Goal: Transaction & Acquisition: Purchase product/service

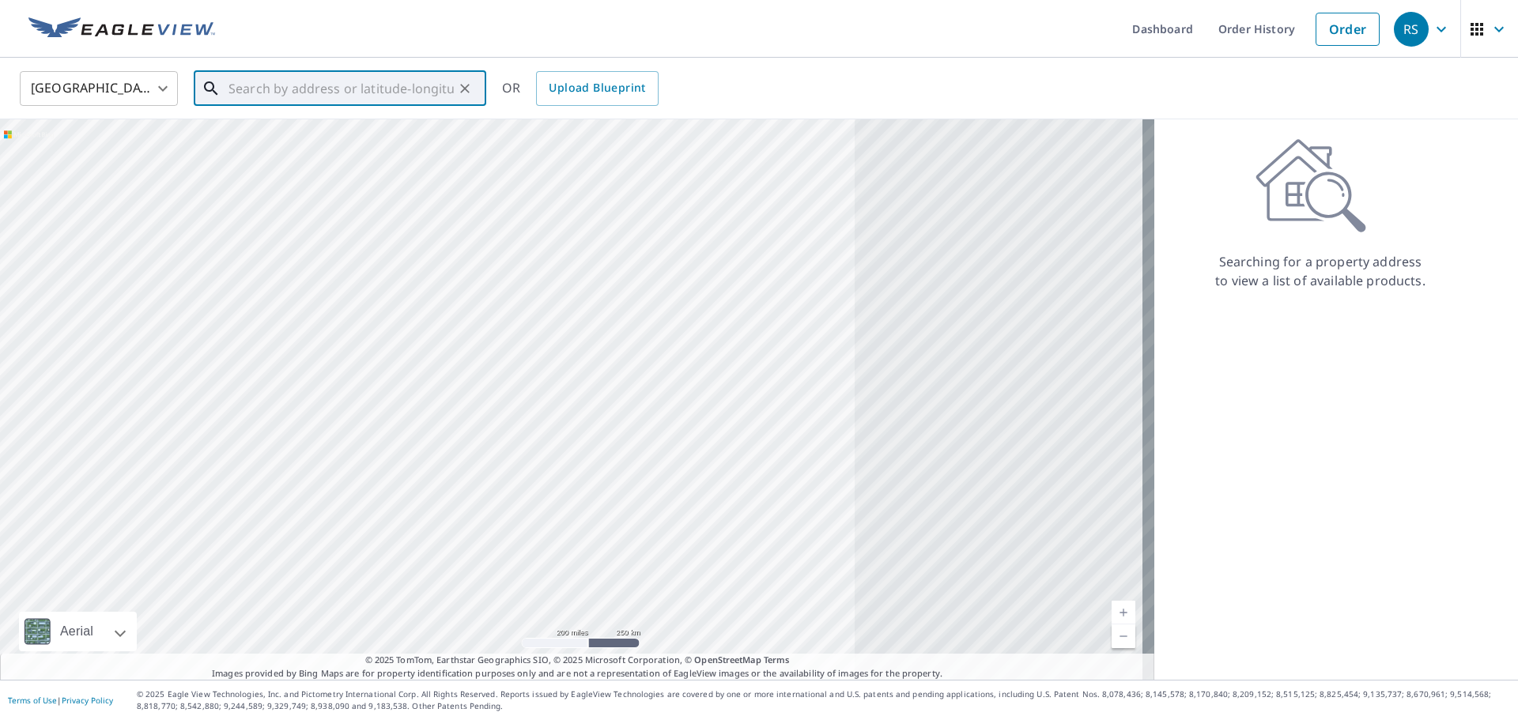
click at [255, 91] on input "text" at bounding box center [340, 88] width 225 height 44
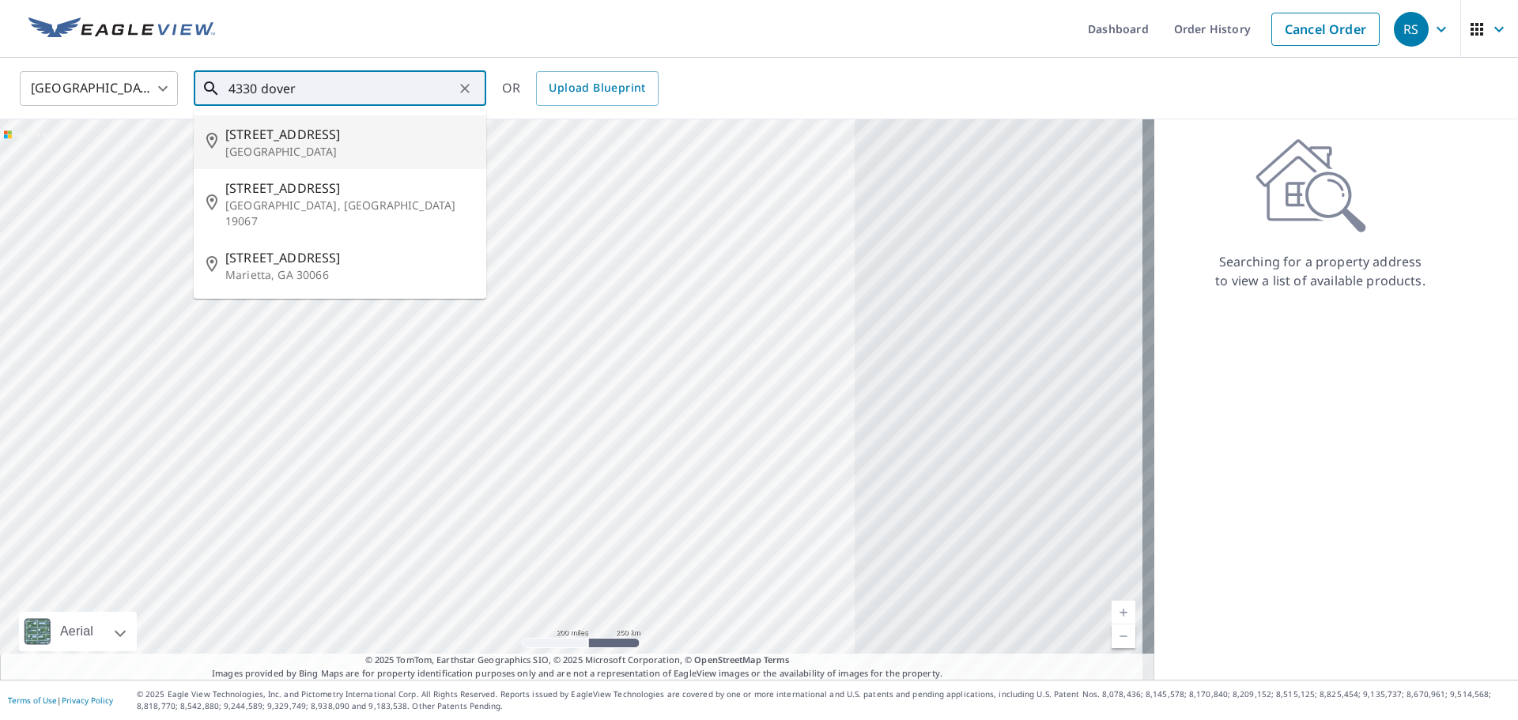
click at [263, 144] on p "[GEOGRAPHIC_DATA]" at bounding box center [349, 152] width 248 height 16
type input "[STREET_ADDRESS]"
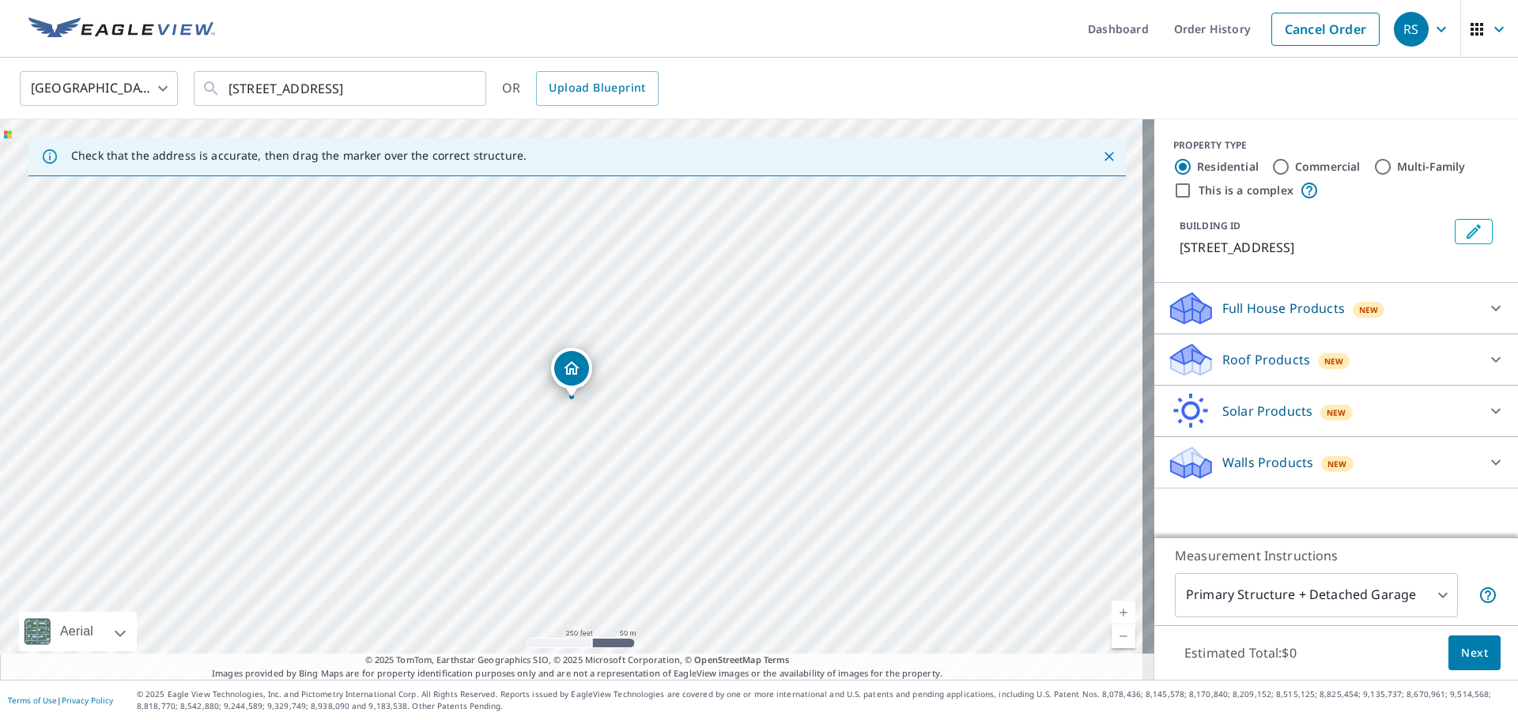
click at [1181, 365] on icon at bounding box center [1191, 365] width 40 height 19
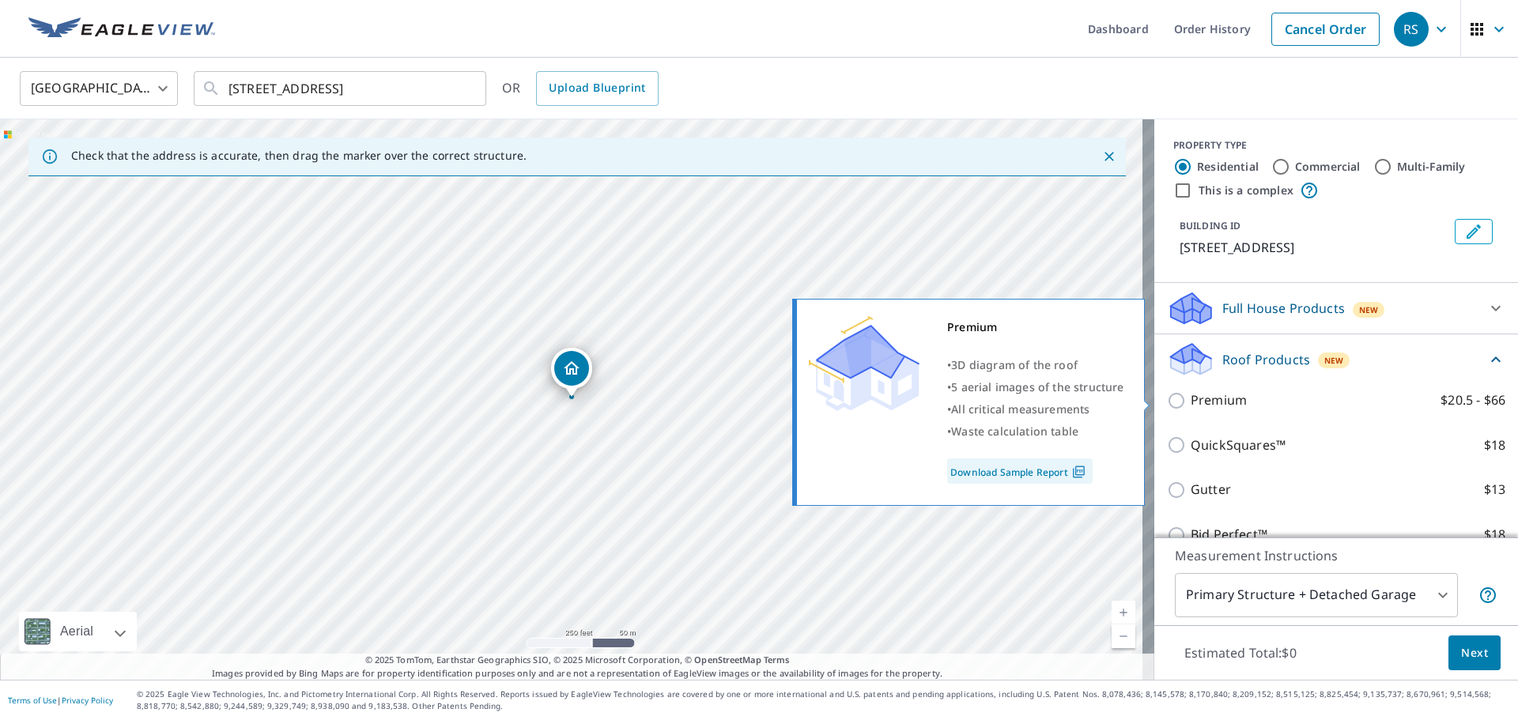
click at [1167, 406] on input "Premium $20.5 - $66" at bounding box center [1179, 400] width 24 height 19
checkbox input "true"
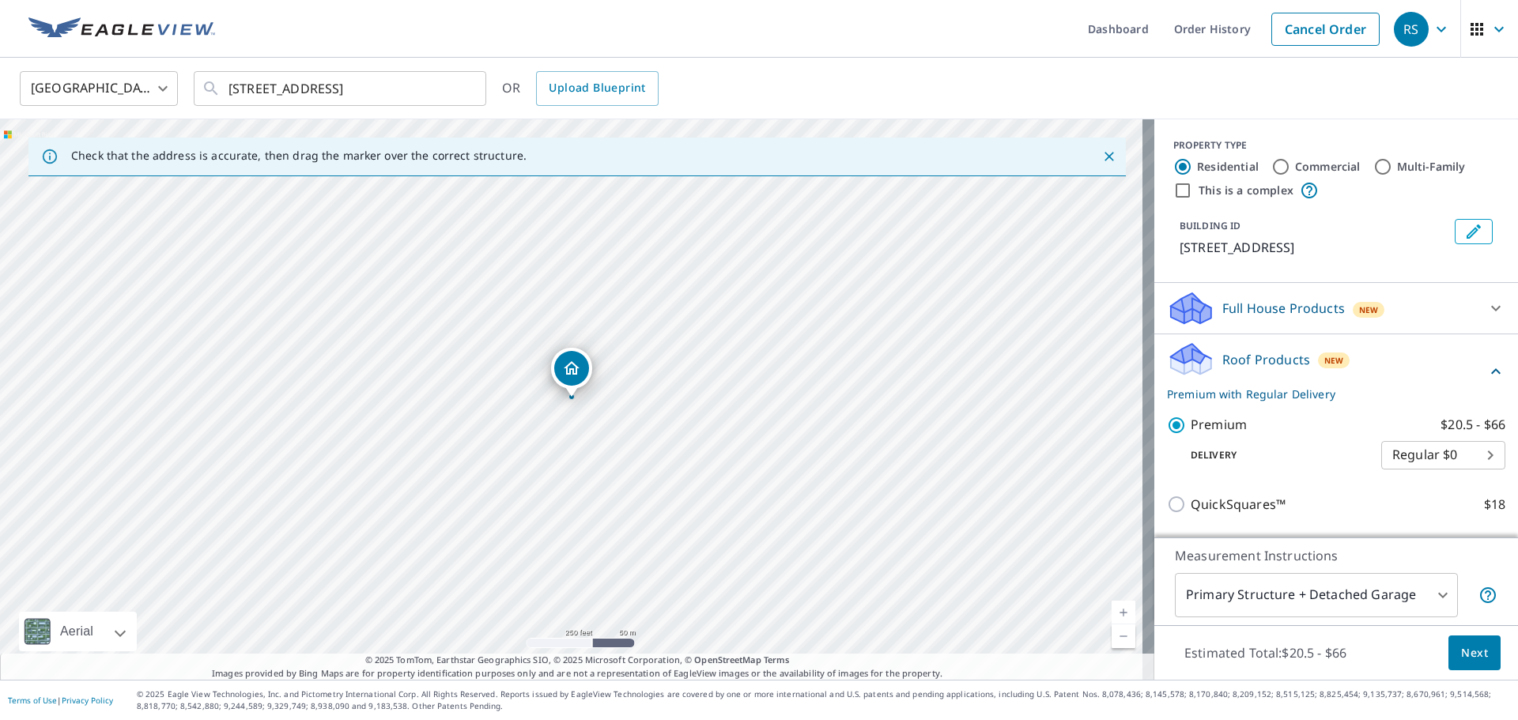
click at [1461, 648] on span "Next" at bounding box center [1474, 654] width 27 height 20
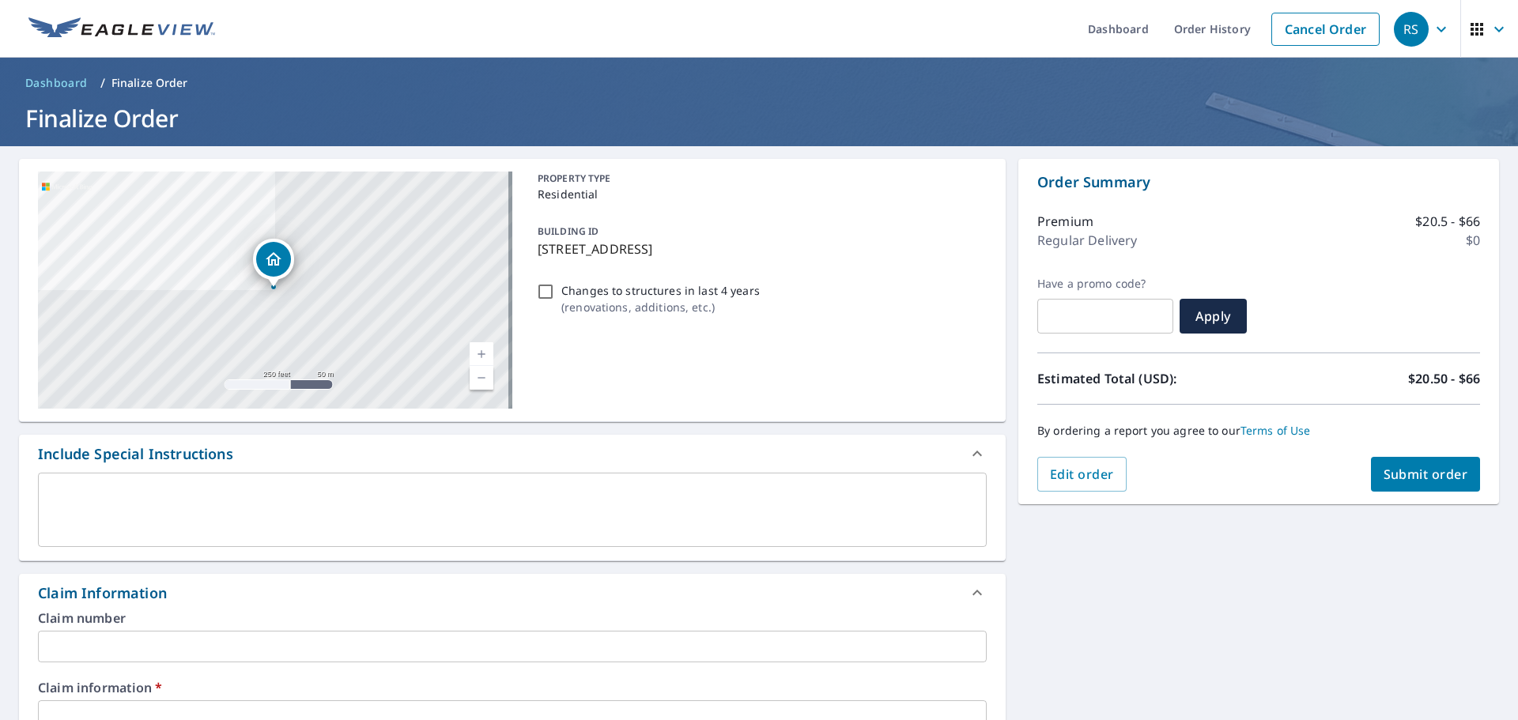
click at [183, 641] on input "text" at bounding box center [512, 647] width 949 height 32
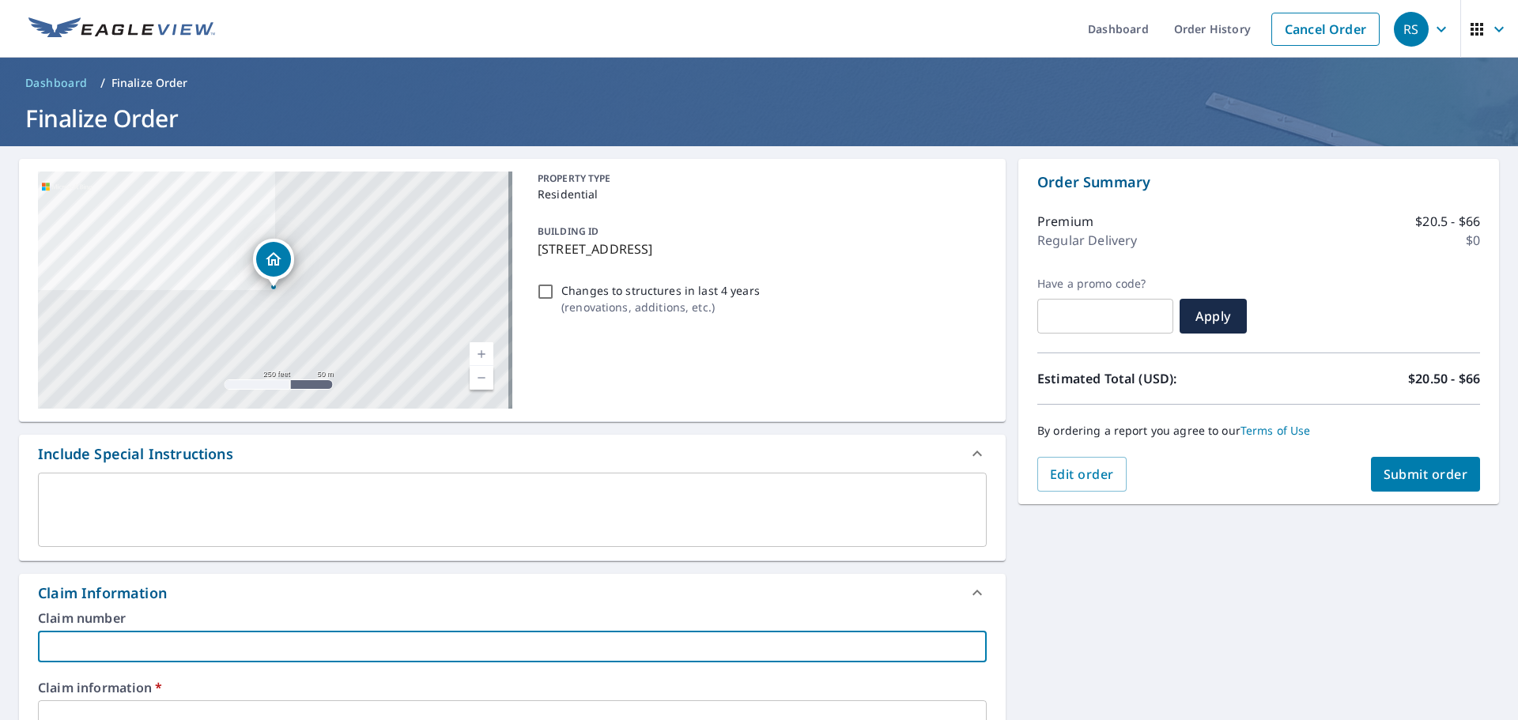
type input "582317"
checkbox input "true"
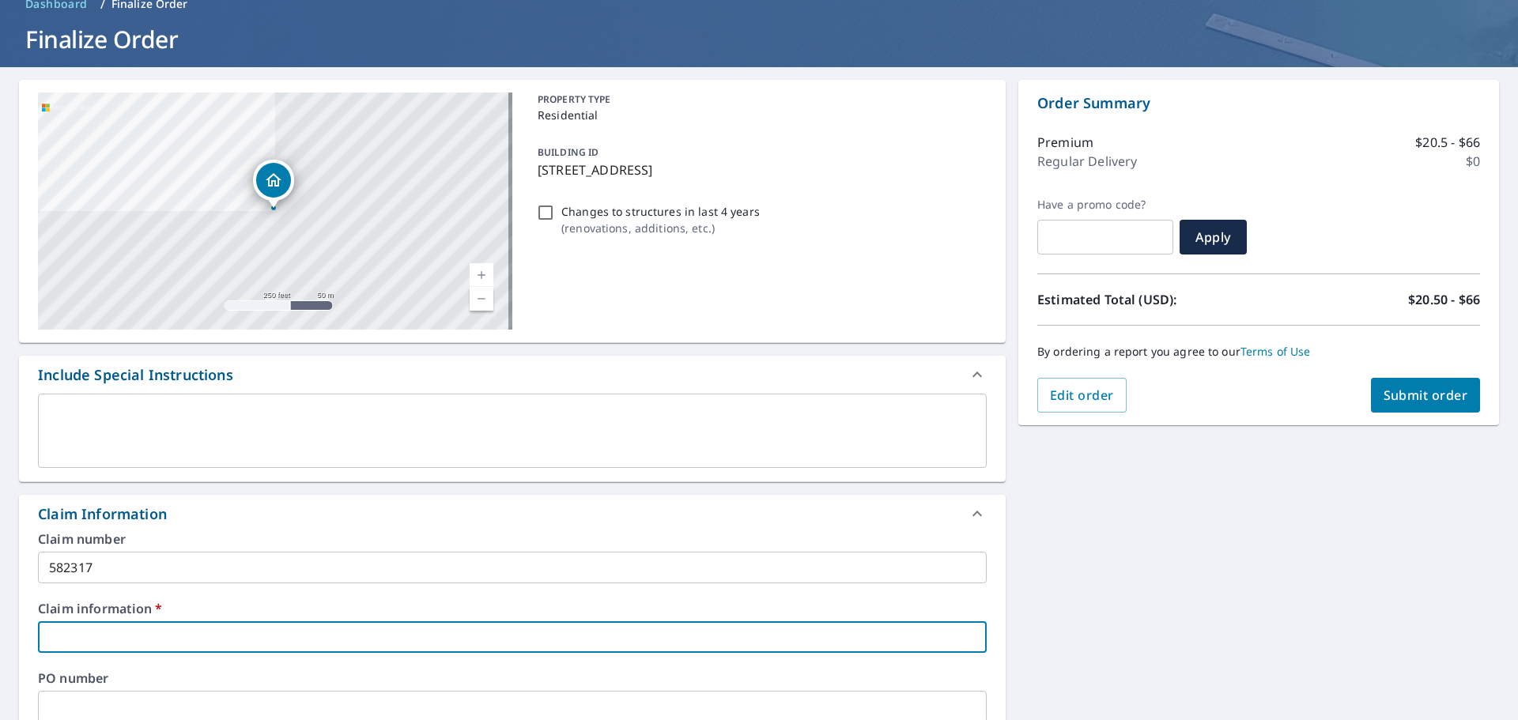
click at [105, 639] on input "text" at bounding box center [512, 637] width 949 height 32
type input "582317"
checkbox input "true"
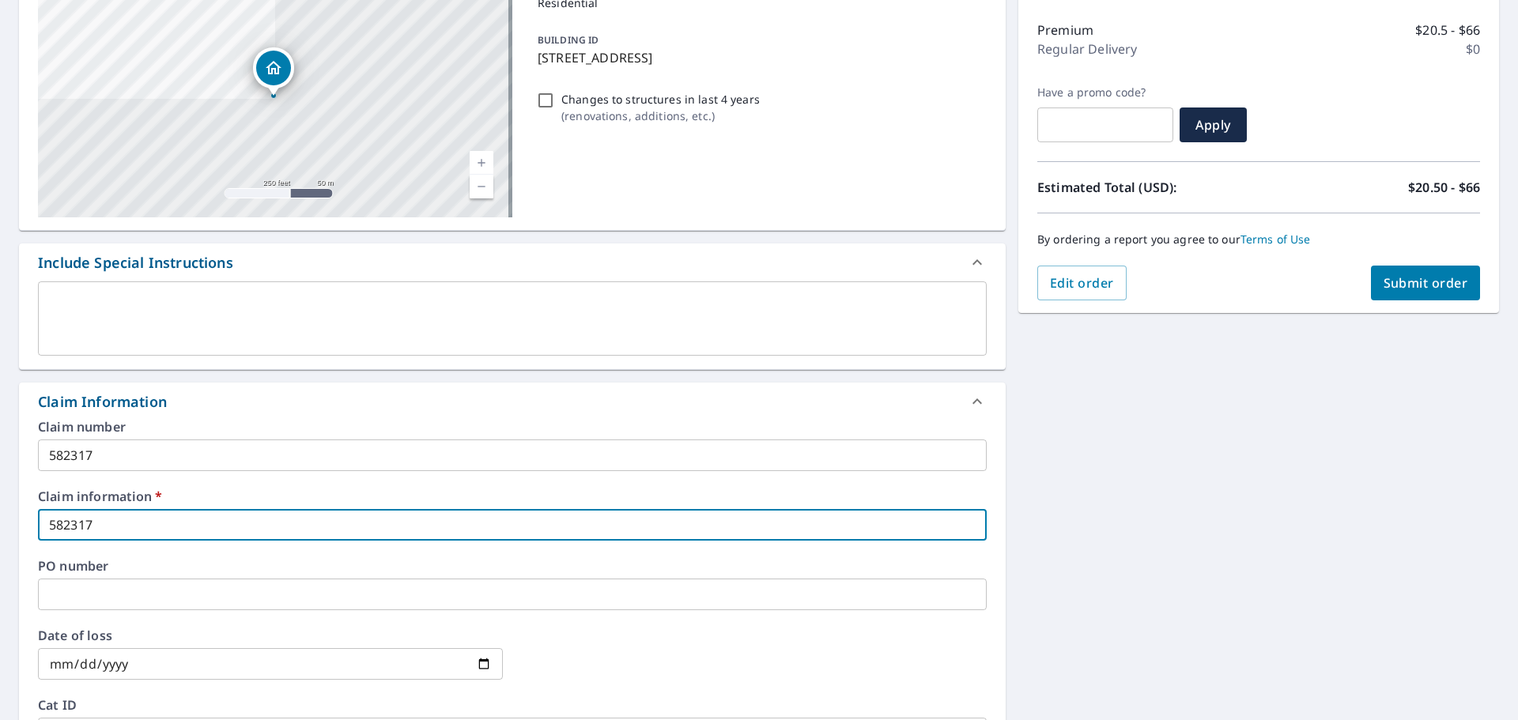
scroll to position [237, 0]
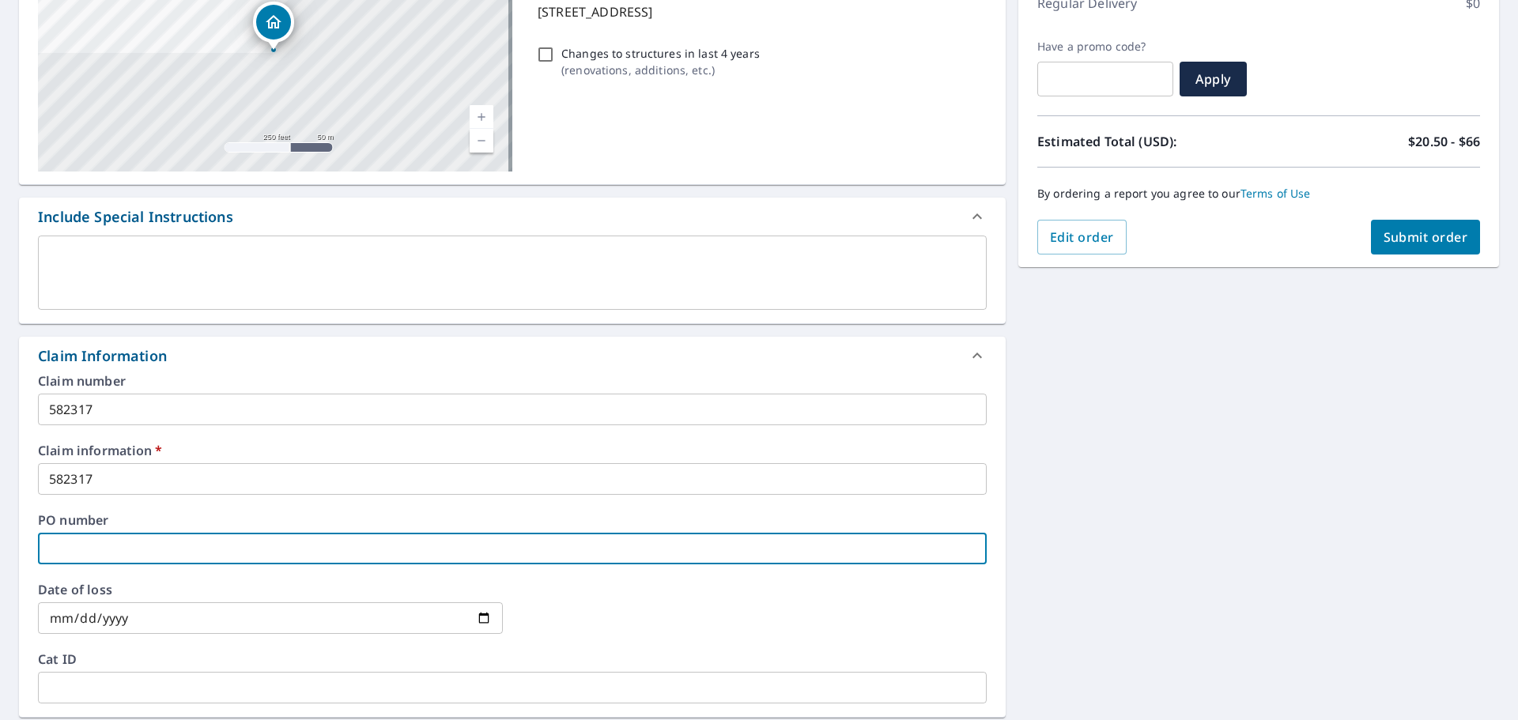
click at [118, 554] on input "text" at bounding box center [512, 549] width 949 height 32
type input "4"
checkbox input "true"
type input "43"
checkbox input "true"
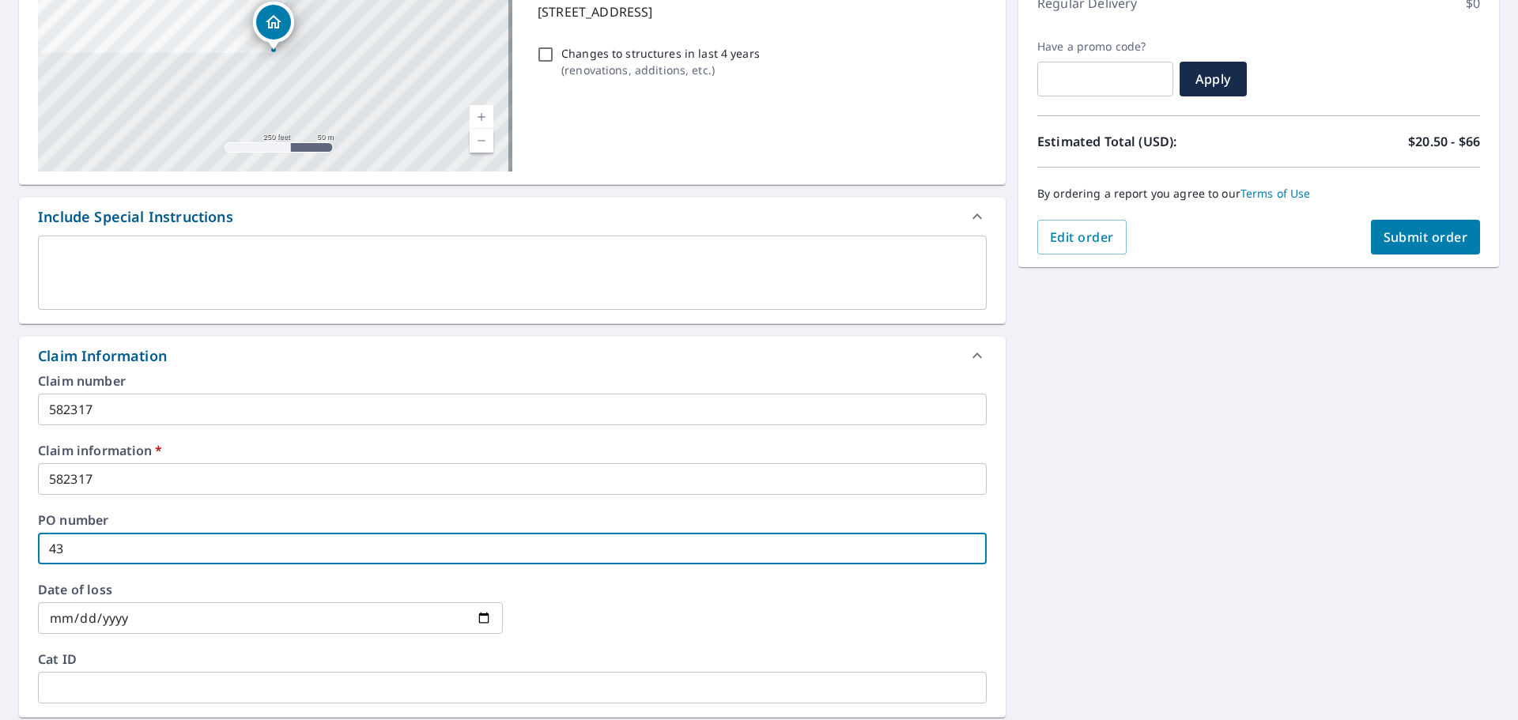
type input "433"
checkbox input "true"
type input "4333"
checkbox input "true"
type input "433"
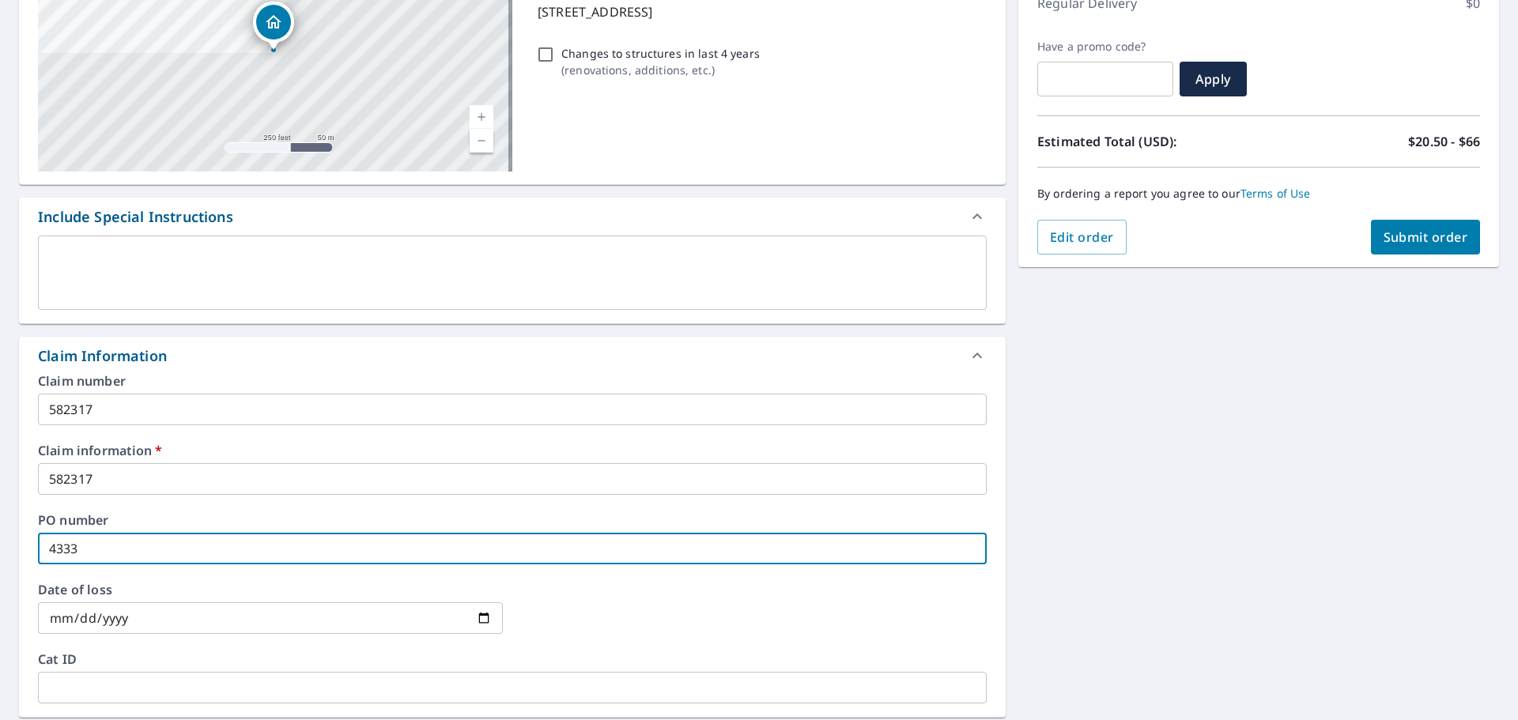
checkbox input "true"
type input "4330"
checkbox input "true"
type input "4330"
checkbox input "true"
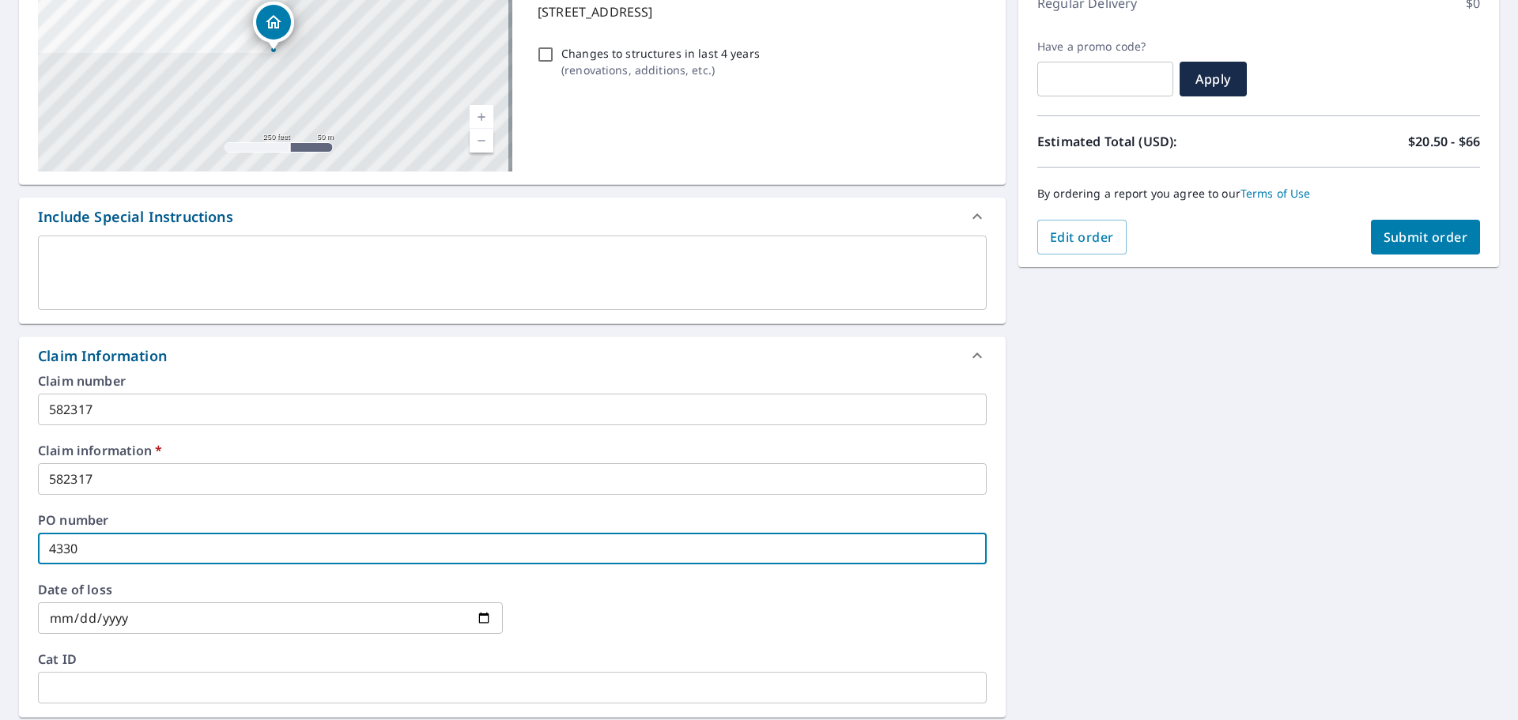
type input "4330 d"
checkbox input "true"
type input "4330 do"
checkbox input "true"
type input "4330 dov"
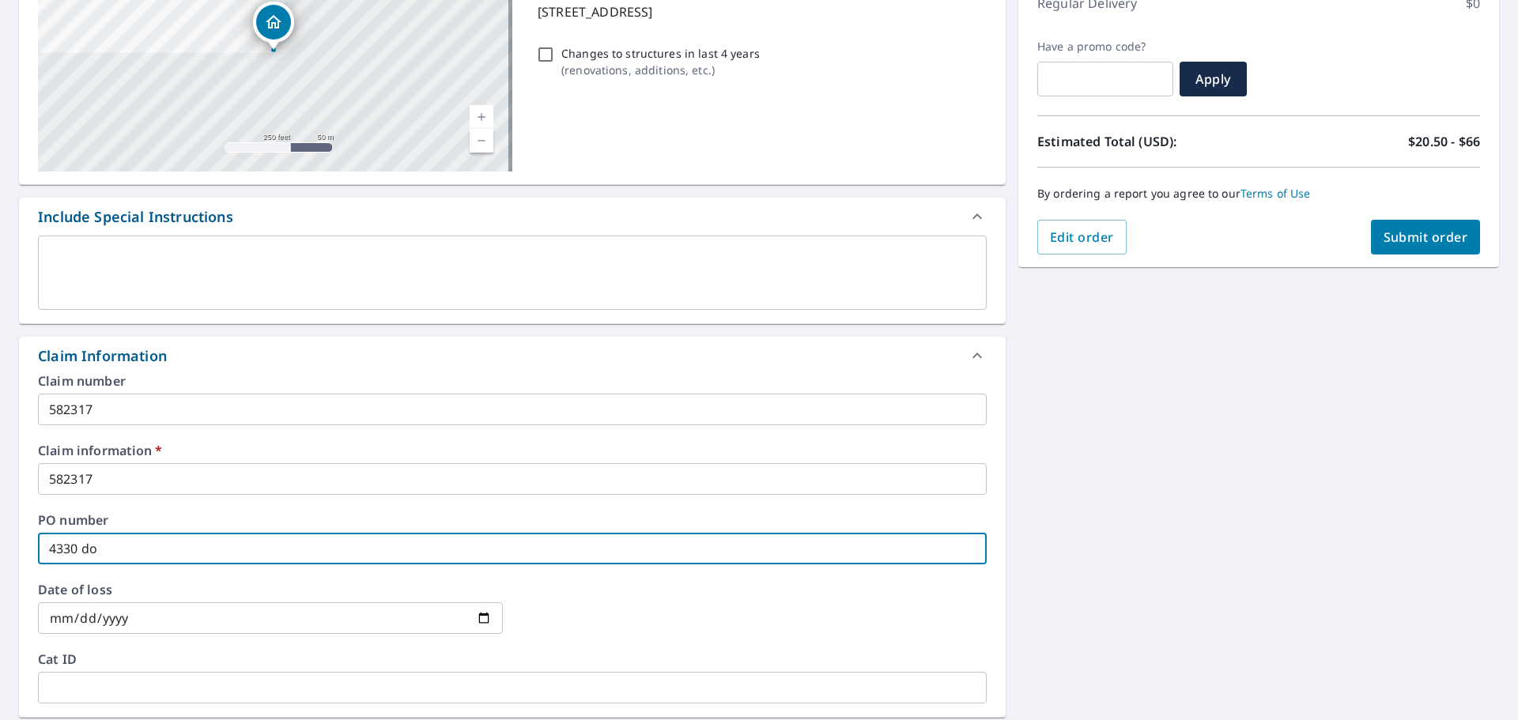
checkbox input "true"
type input "4330 dove"
checkbox input "true"
type input "4330 dover"
checkbox input "true"
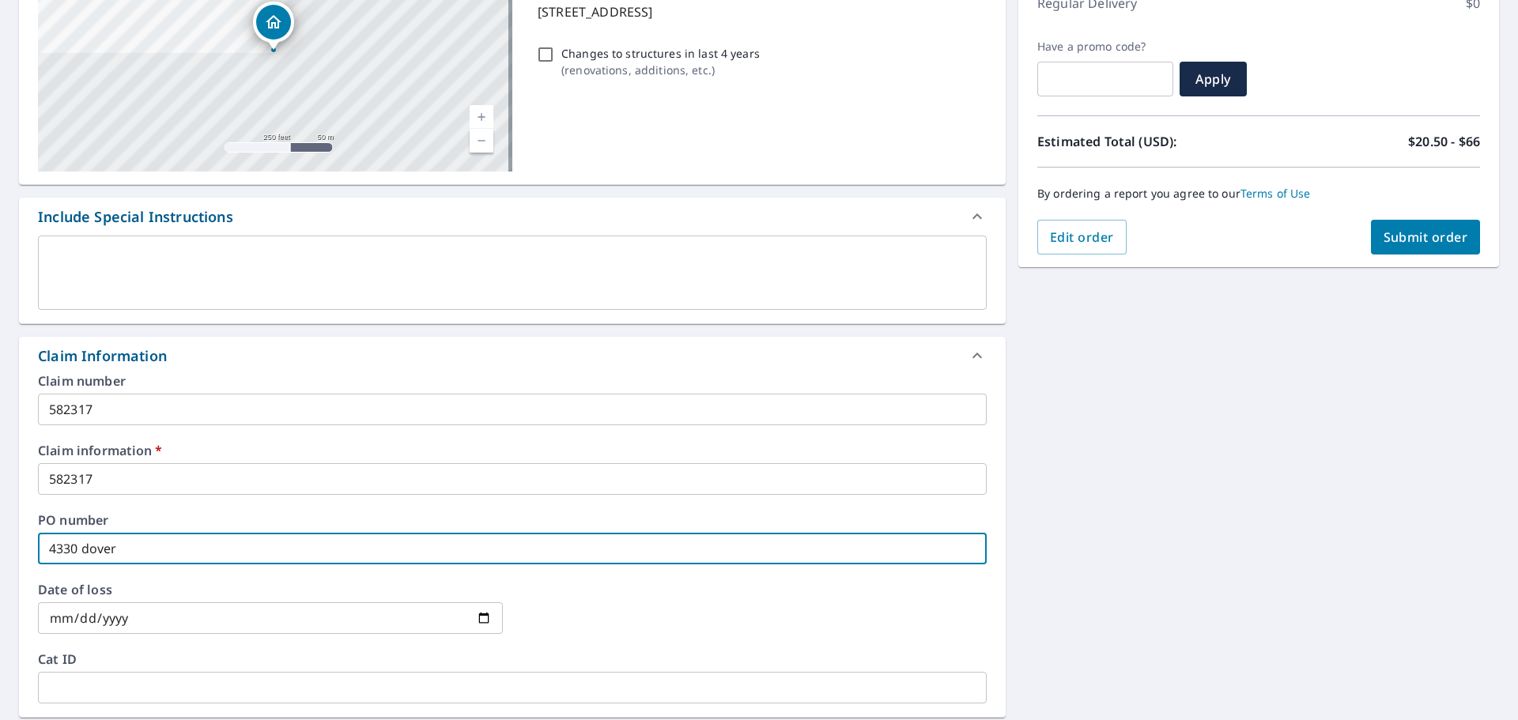
type input "4330 dover"
checkbox input "true"
type input "[STREET_ADDRESS]"
checkbox input "true"
type input "[STREET_ADDRESS]"
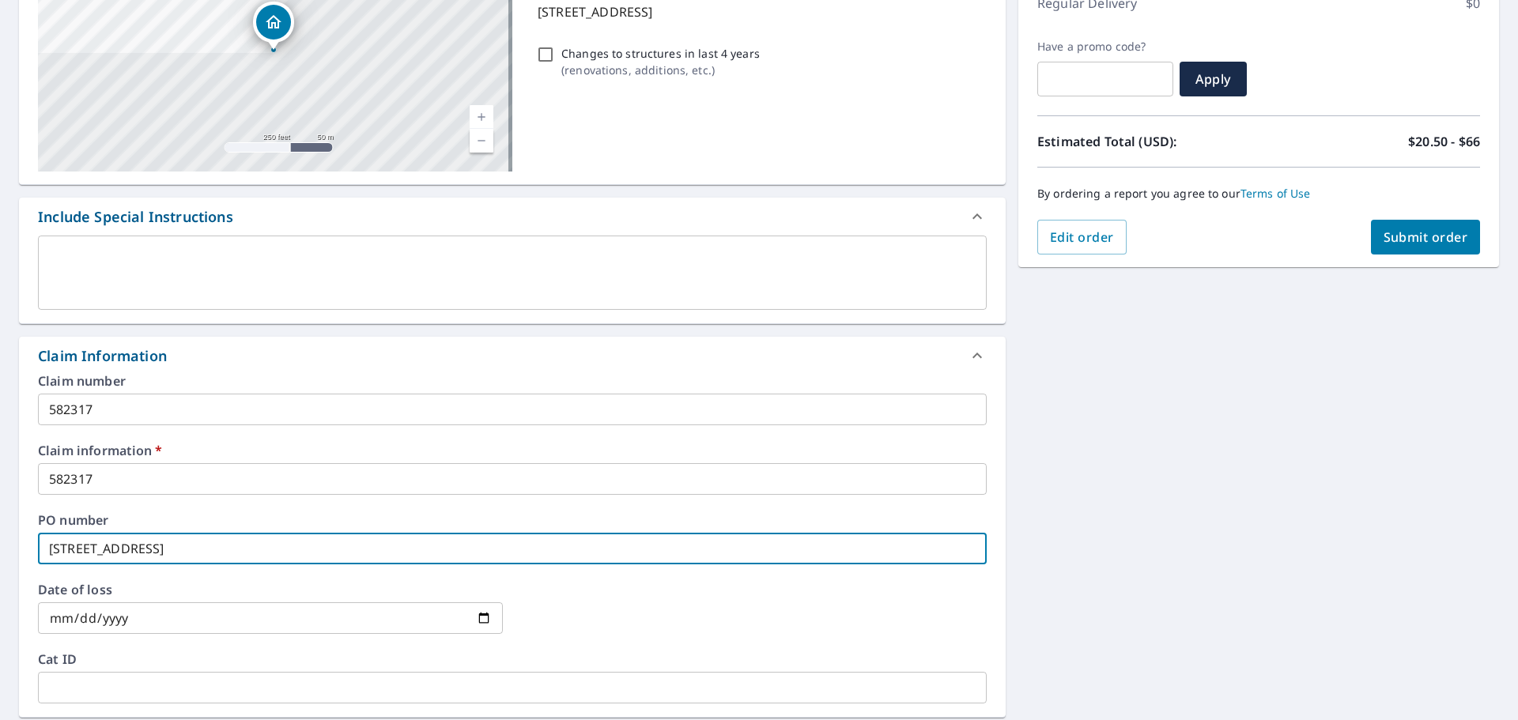
checkbox input "true"
type input "4330 dover roa"
checkbox input "true"
type input "[STREET_ADDRESS]"
checkbox input "true"
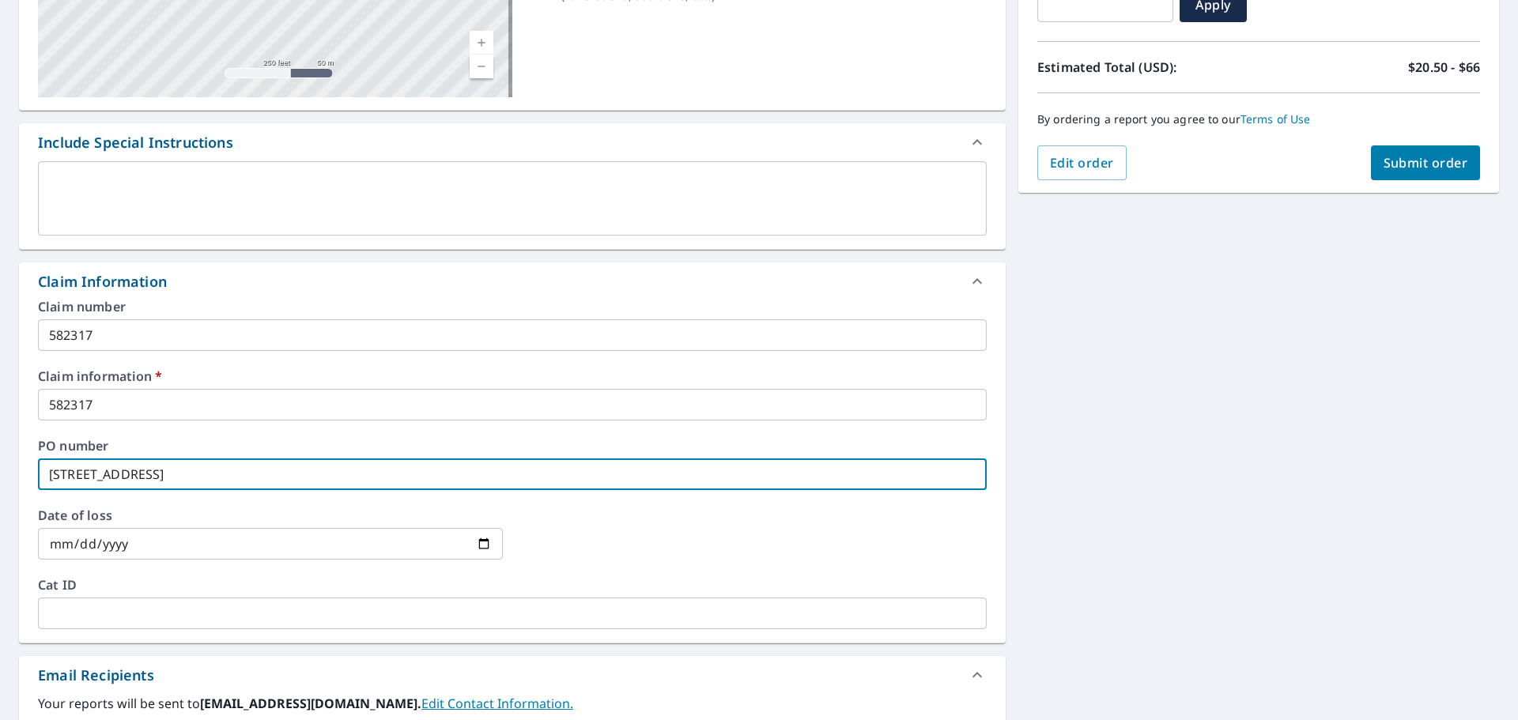
scroll to position [474, 0]
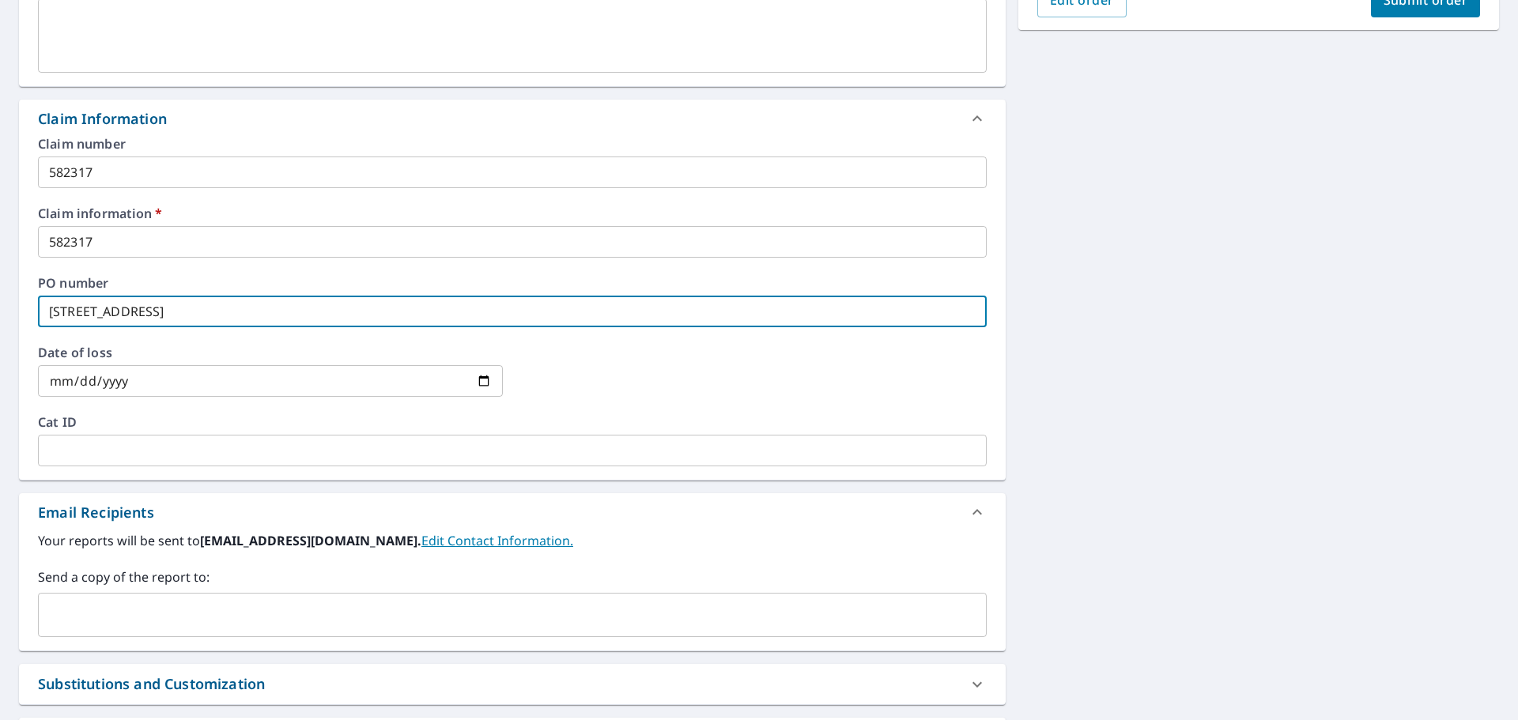
type input "[STREET_ADDRESS]"
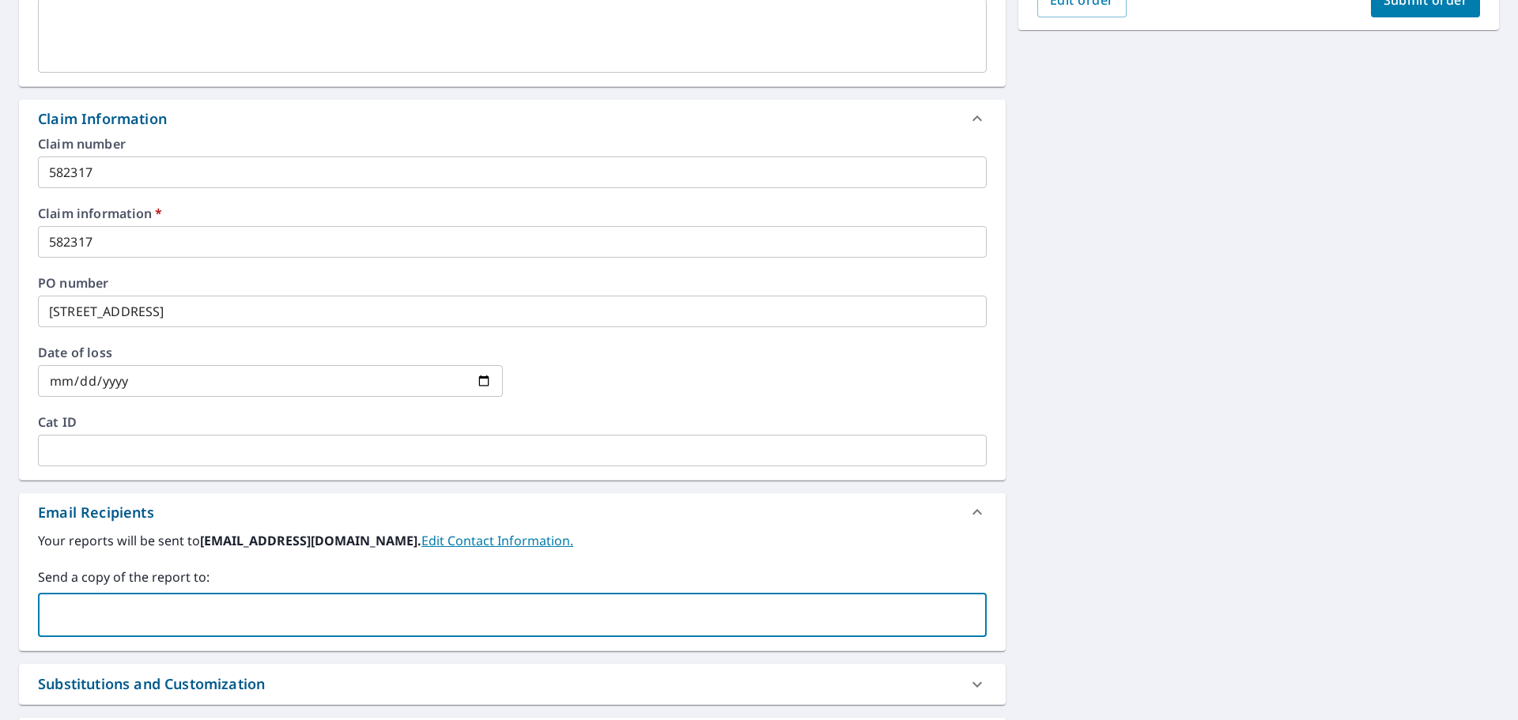
click at [74, 617] on input "text" at bounding box center [500, 615] width 911 height 30
paste input "[PERSON_NAME][DOMAIN_NAME][EMAIL_ADDRESS][PERSON_NAME][DOMAIN_NAME]"
type input "[PERSON_NAME][DOMAIN_NAME][EMAIL_ADDRESS][PERSON_NAME][DOMAIN_NAME]"
checkbox input "true"
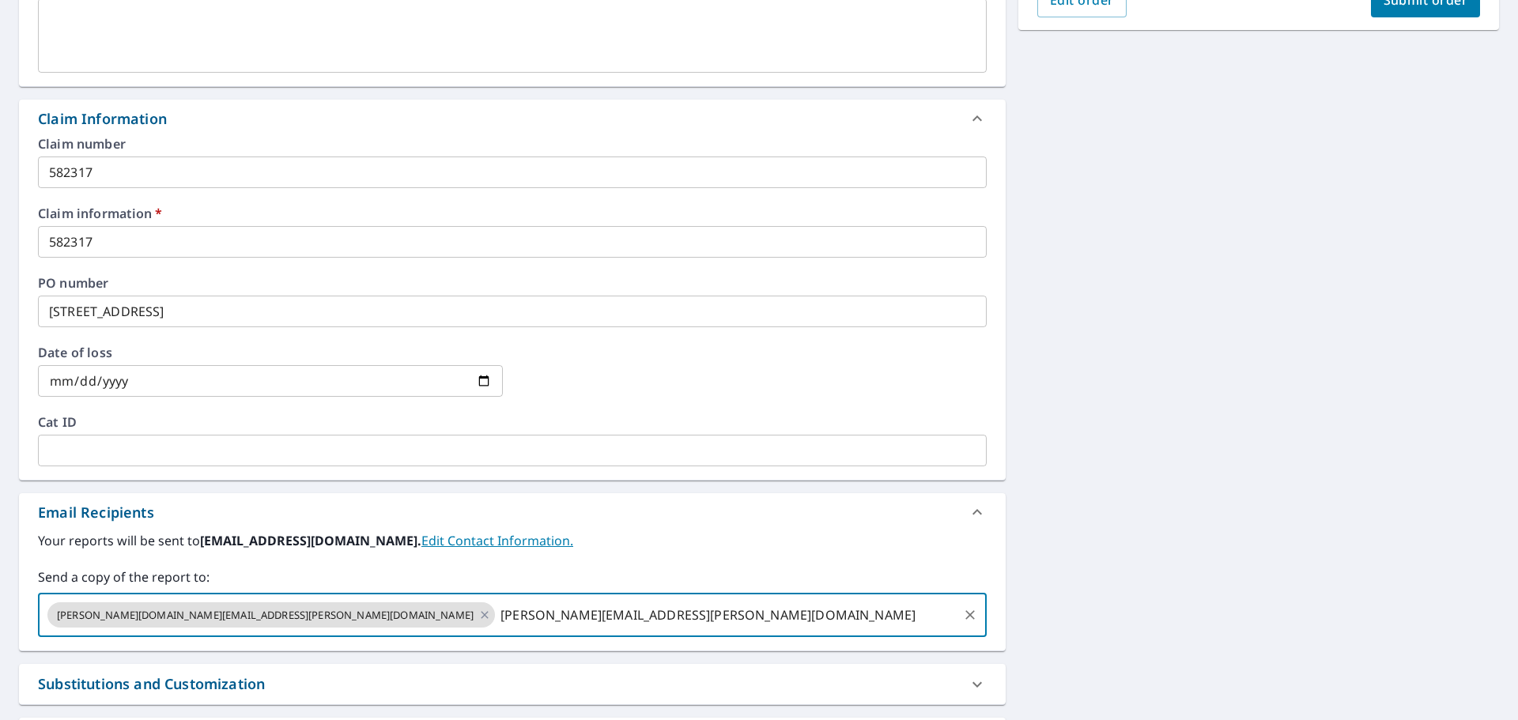
type input "[PERSON_NAME][EMAIL_ADDRESS][PERSON_NAME][DOMAIN_NAME]"
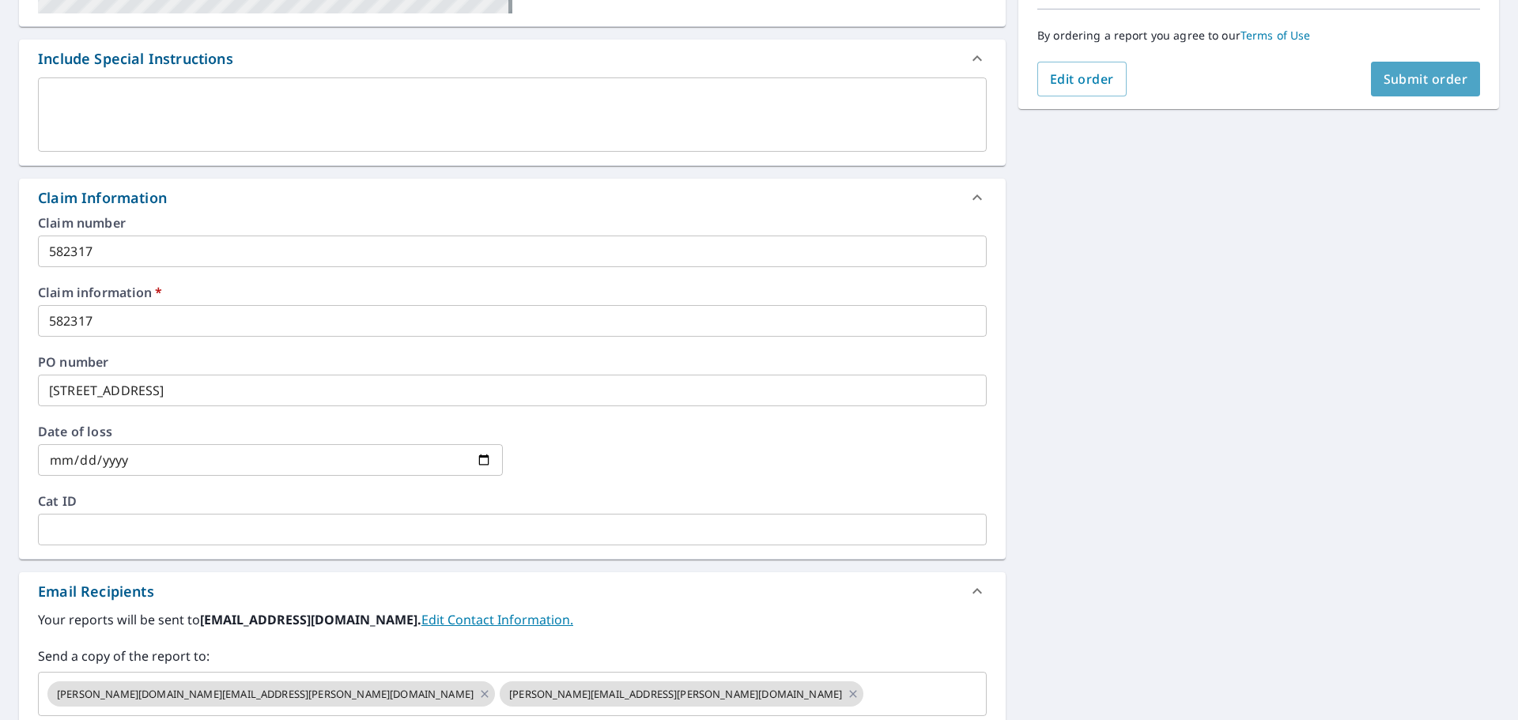
click at [1425, 85] on span "Submit order" at bounding box center [1426, 78] width 85 height 17
checkbox input "true"
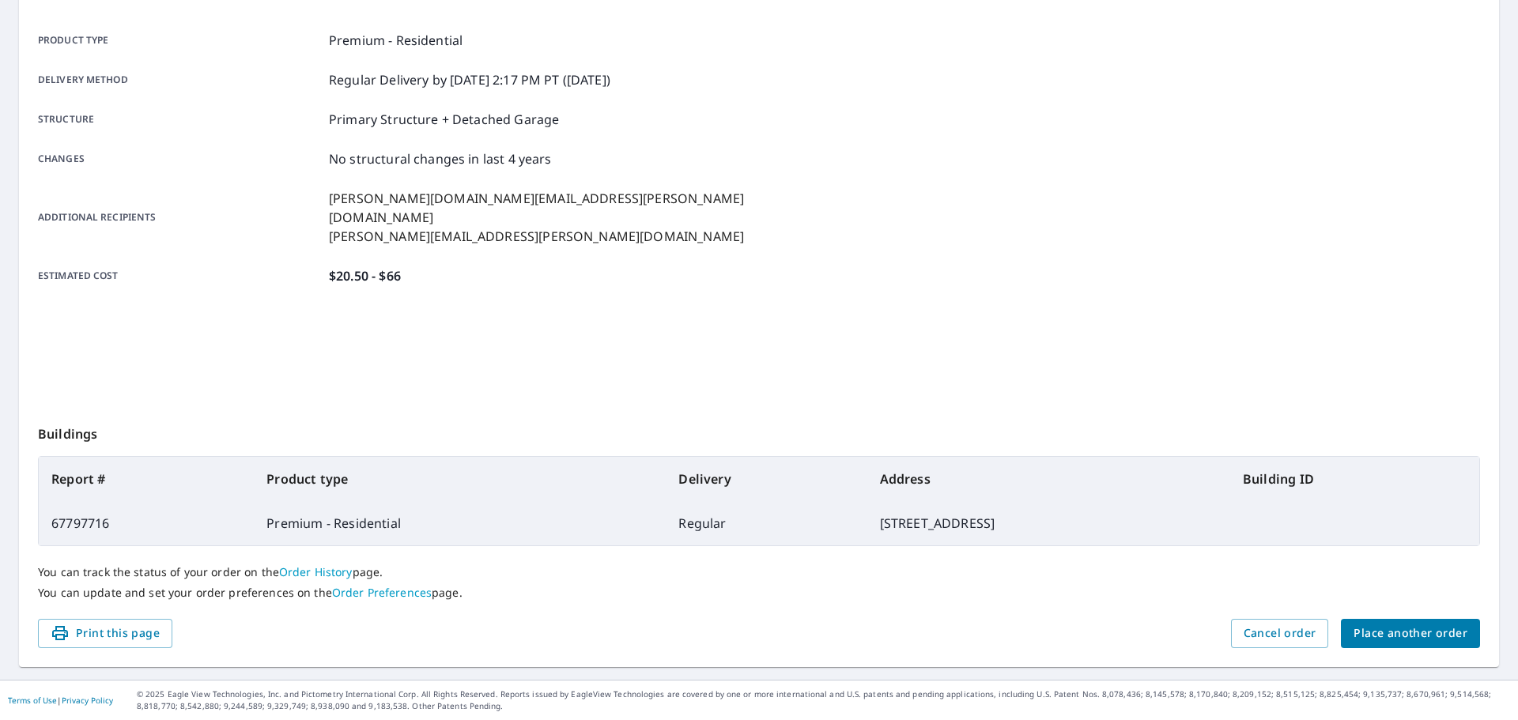
scroll to position [210, 0]
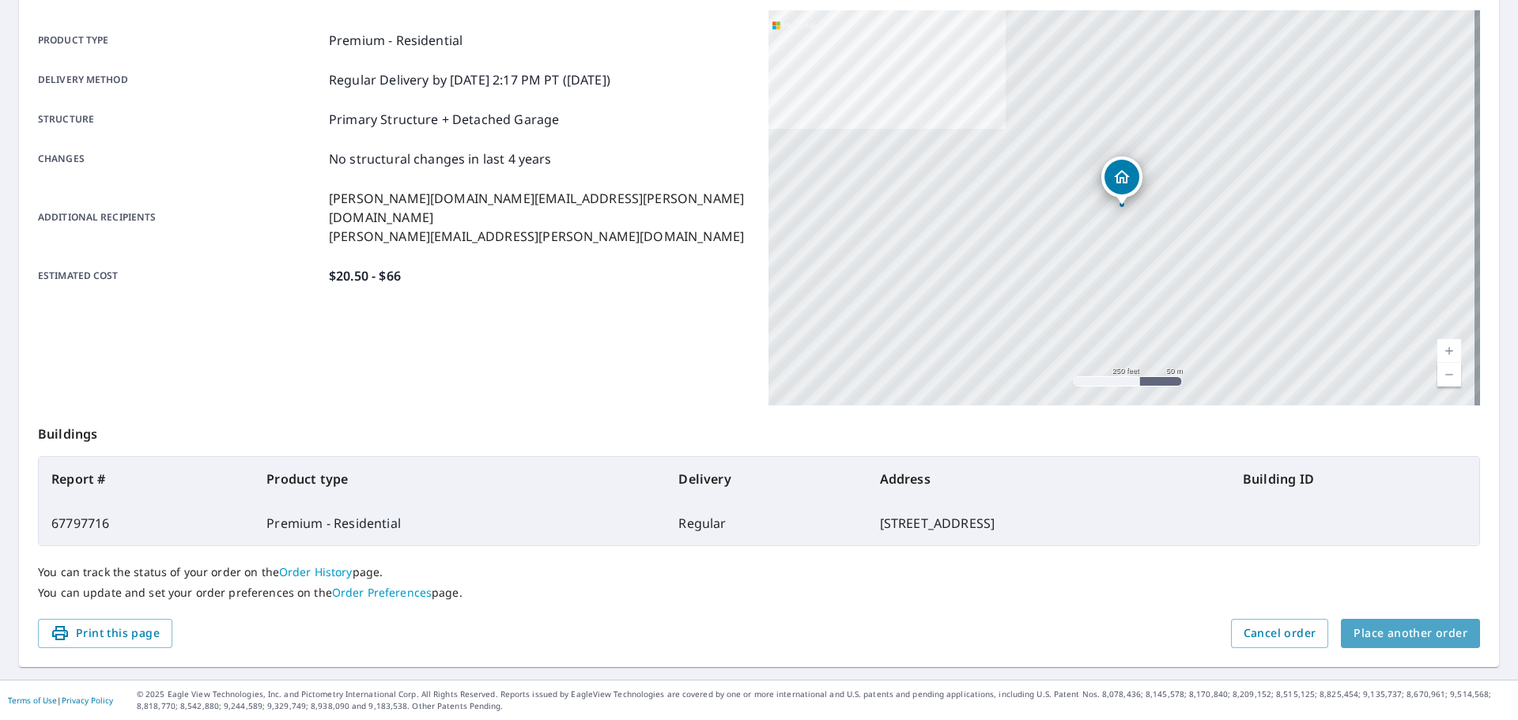
click at [1403, 640] on span "Place another order" at bounding box center [1411, 634] width 114 height 20
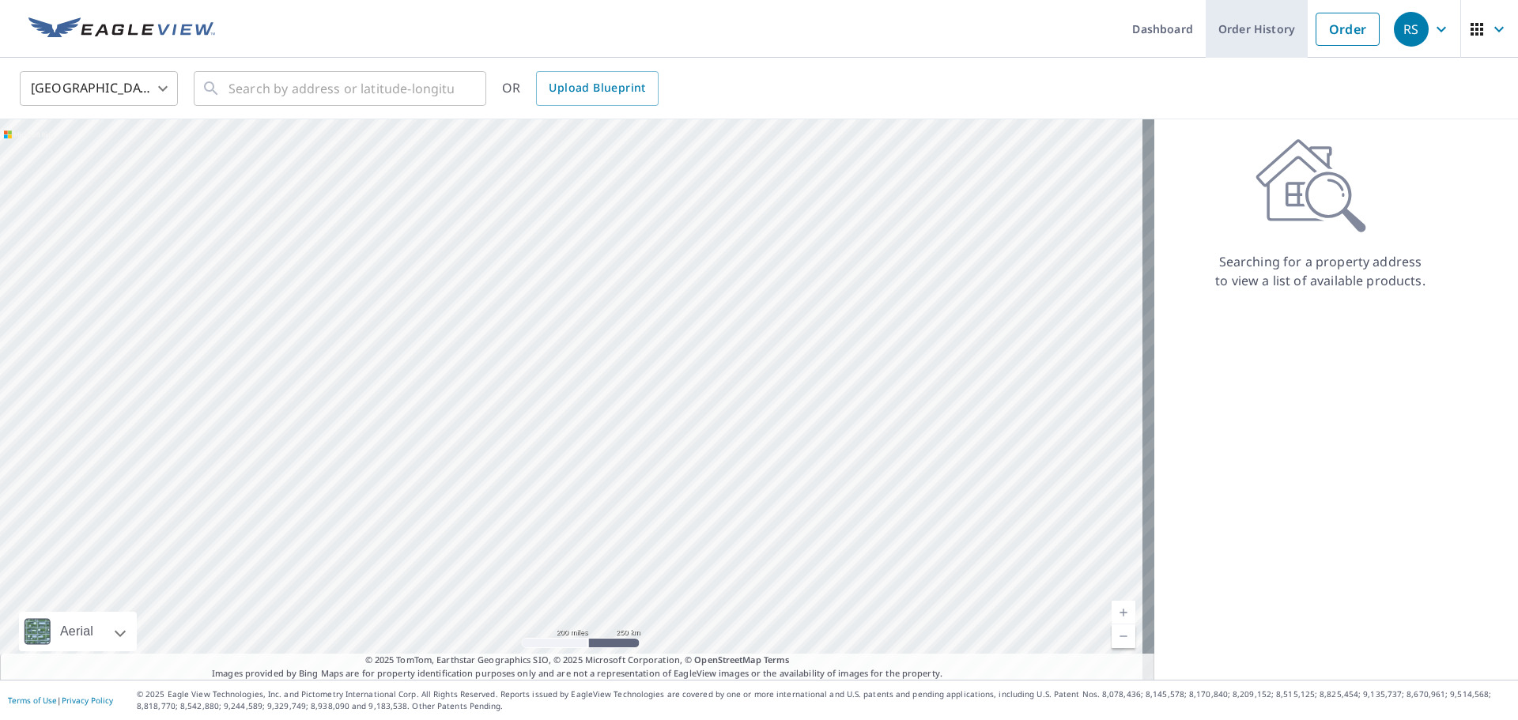
click at [1245, 33] on link "Order History" at bounding box center [1257, 29] width 102 height 58
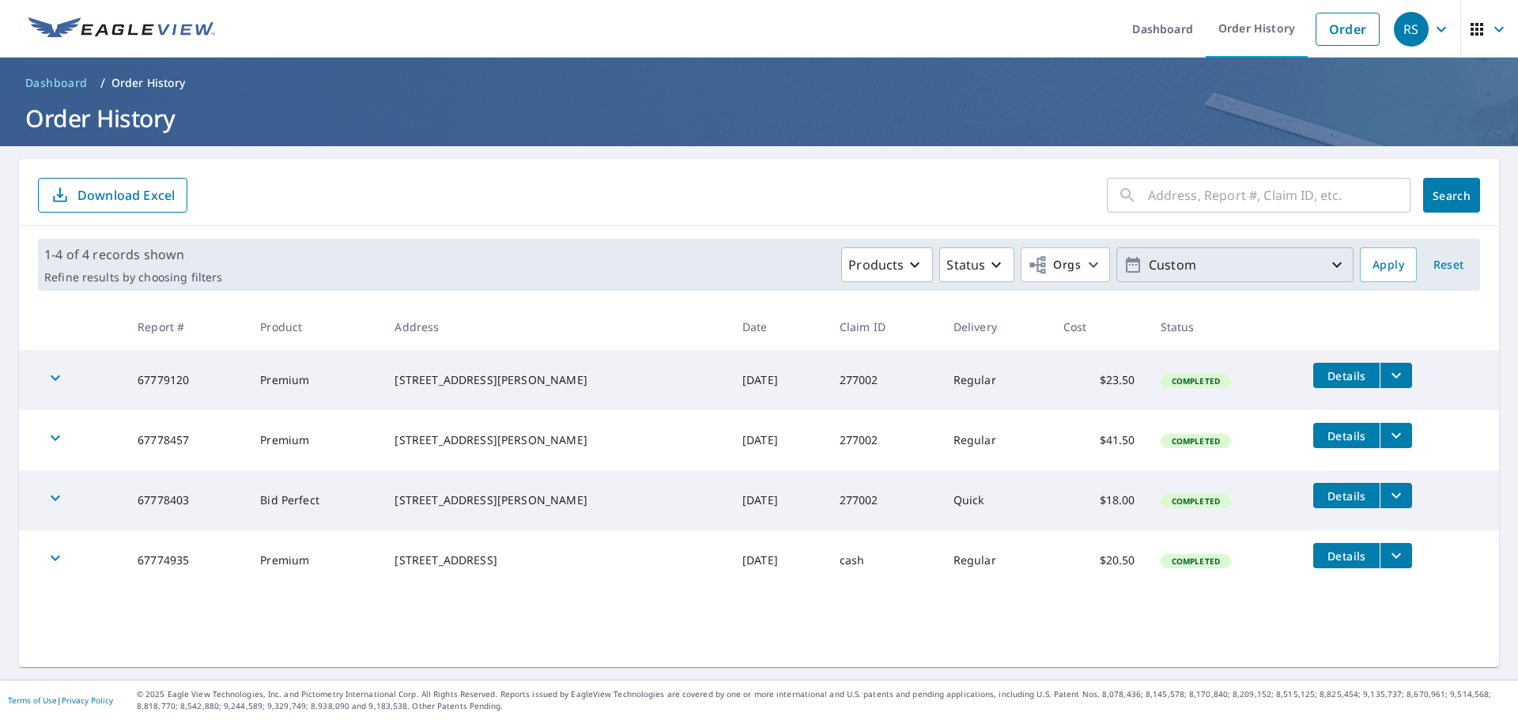
click at [1332, 265] on icon "button" at bounding box center [1336, 265] width 9 height 6
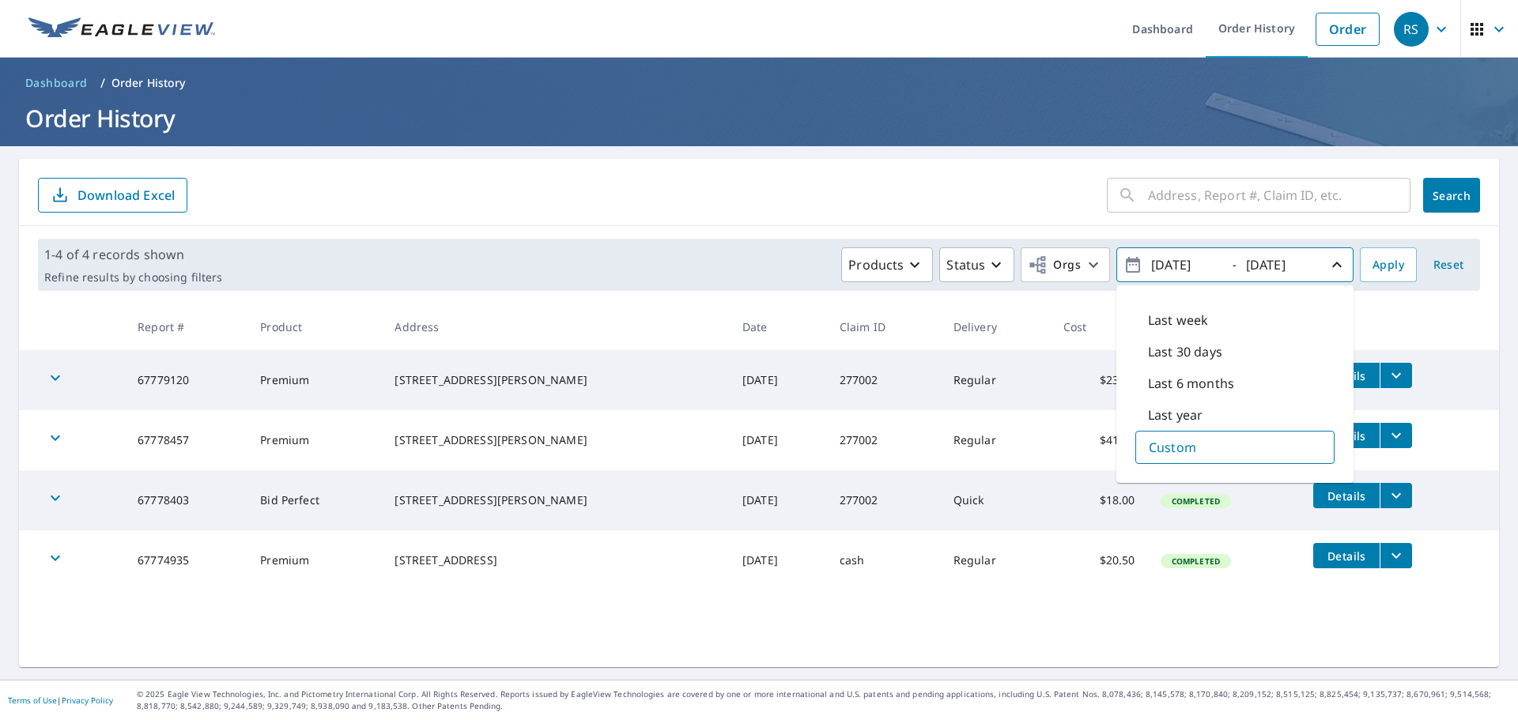
click at [1224, 417] on div "Last year" at bounding box center [1234, 415] width 199 height 32
type input "[DATE]"
click at [1380, 265] on span "Apply" at bounding box center [1389, 265] width 32 height 20
